Goal: Check status: Check status

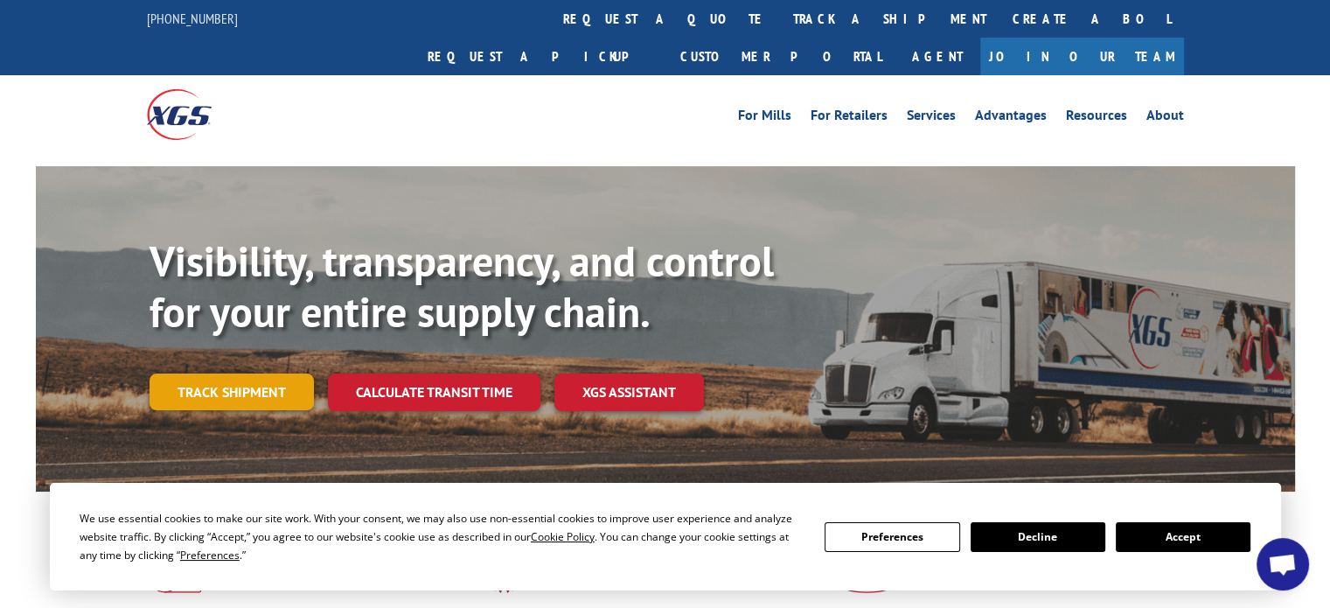
click at [249, 374] on link "Track shipment" at bounding box center [232, 392] width 164 height 37
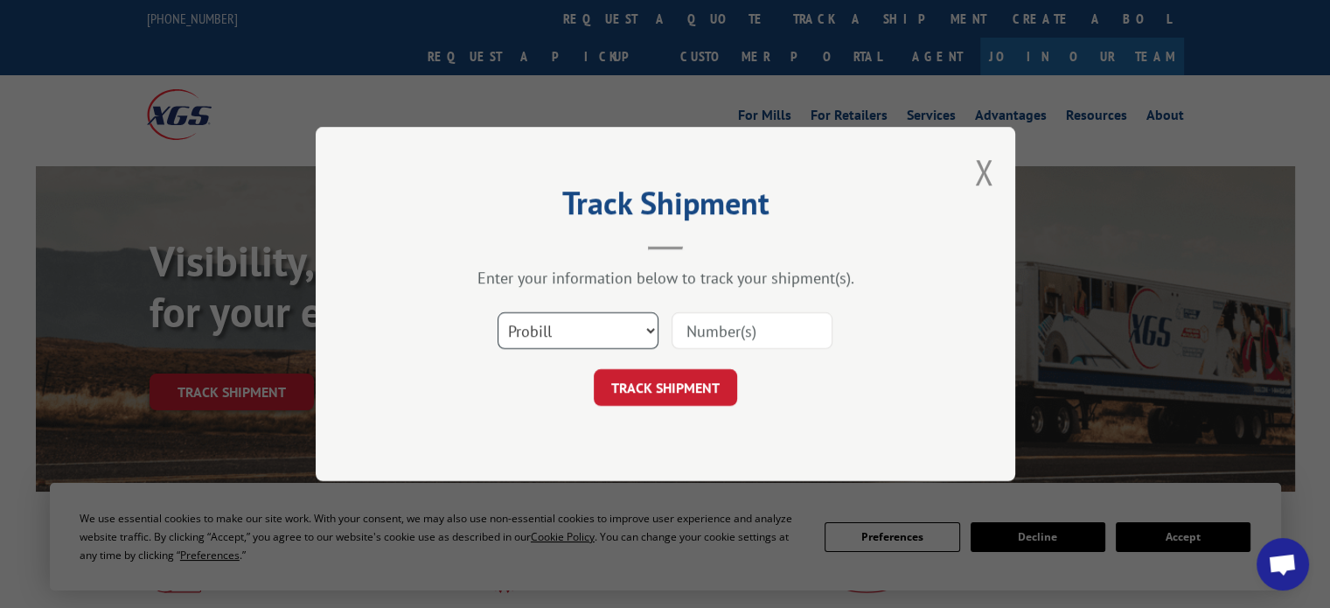
click at [649, 331] on select "Select category... Probill BOL PO" at bounding box center [578, 330] width 161 height 37
select select "bol"
click at [498, 312] on select "Select category... Probill BOL PO" at bounding box center [578, 330] width 161 height 37
paste input "16945503"
type input "16945503"
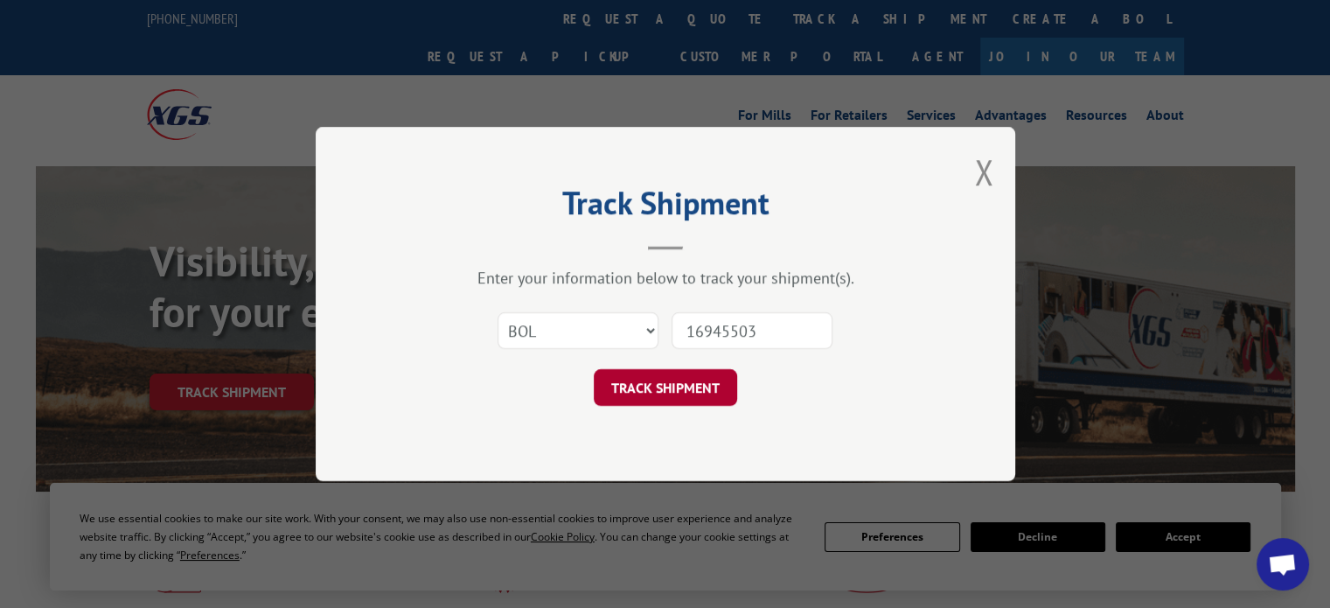
click at [669, 383] on button "TRACK SHIPMENT" at bounding box center [665, 387] width 143 height 37
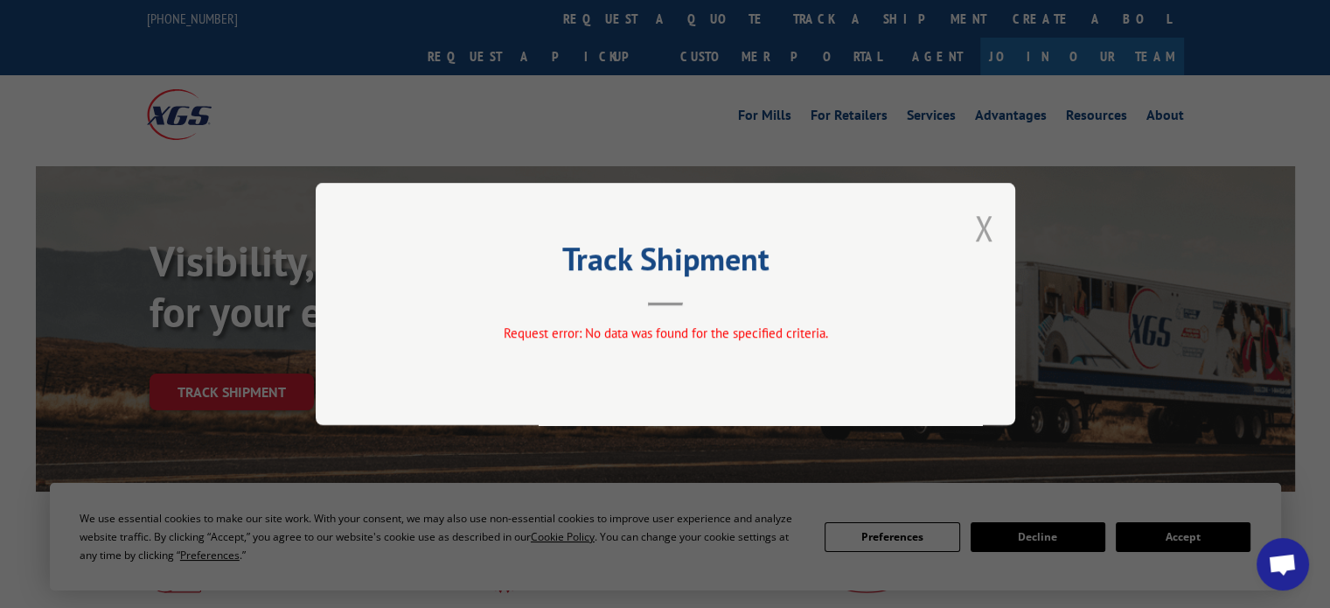
click at [978, 223] on button "Close modal" at bounding box center [983, 228] width 19 height 46
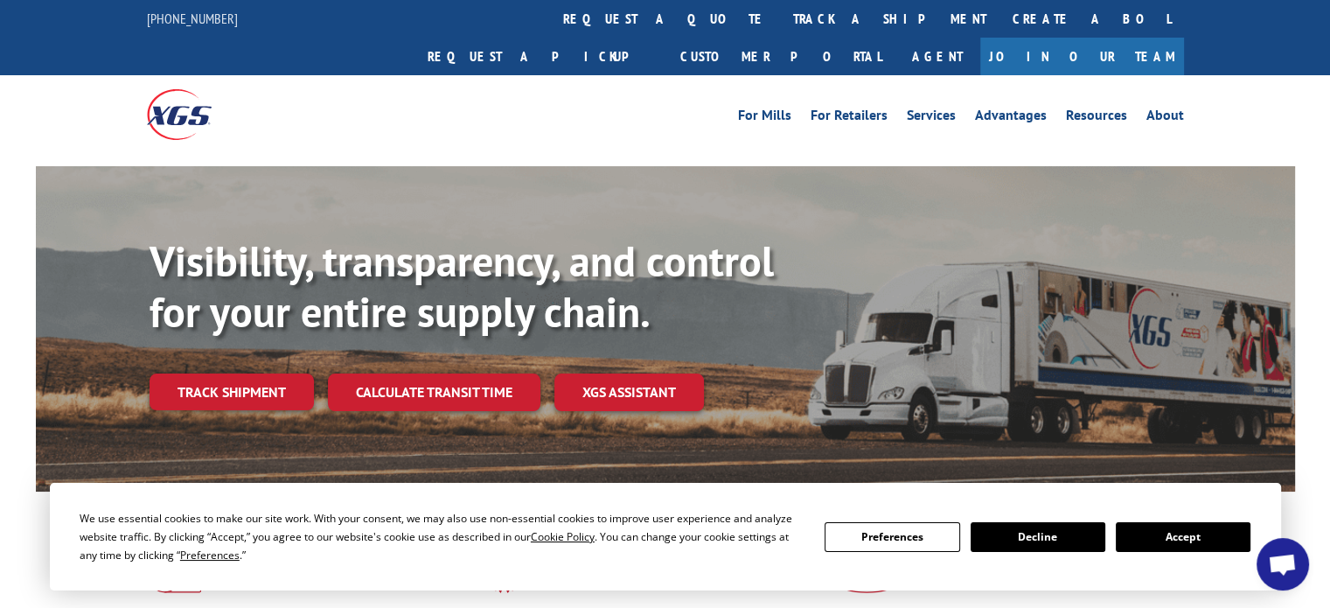
click at [1064, 537] on button "Decline" at bounding box center [1038, 537] width 135 height 30
